Goal: Communication & Community: Ask a question

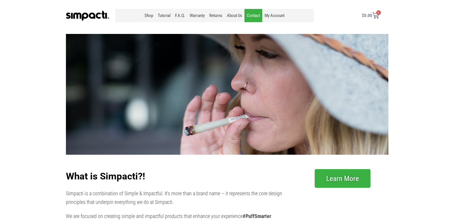
click at [244, 9] on link "Contact" at bounding box center [253, 15] width 18 height 13
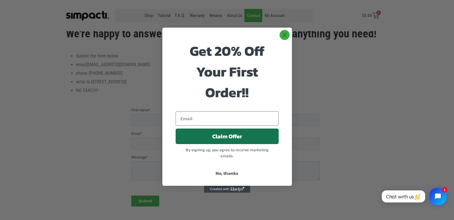
scroll to position [58, 0]
click at [288, 33] on circle "Close dialog" at bounding box center [285, 35] width 10 height 10
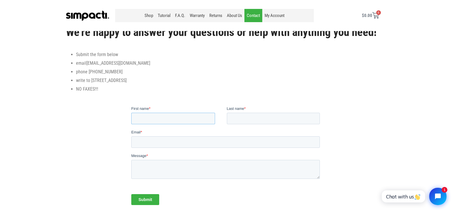
click at [184, 122] on input "First name *" at bounding box center [173, 119] width 84 height 12
type input "David"
type input "Lopez"
type input "david@thesummaconsultingllc.com"
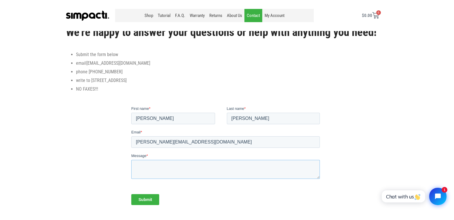
paste textarea "Hi, Do you know if your current cash flow supports your growth plans? We recent…"
type textarea "Hi, Do you know if your current cash flow supports your growth plans? We recent…"
click at [131, 194] on input "Submit" at bounding box center [145, 199] width 28 height 11
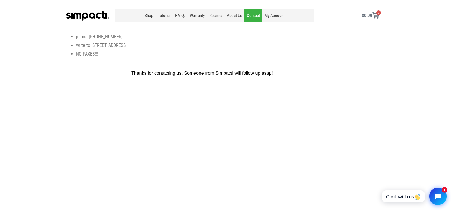
scroll to position [58, 0]
